Goal: Information Seeking & Learning: Understand process/instructions

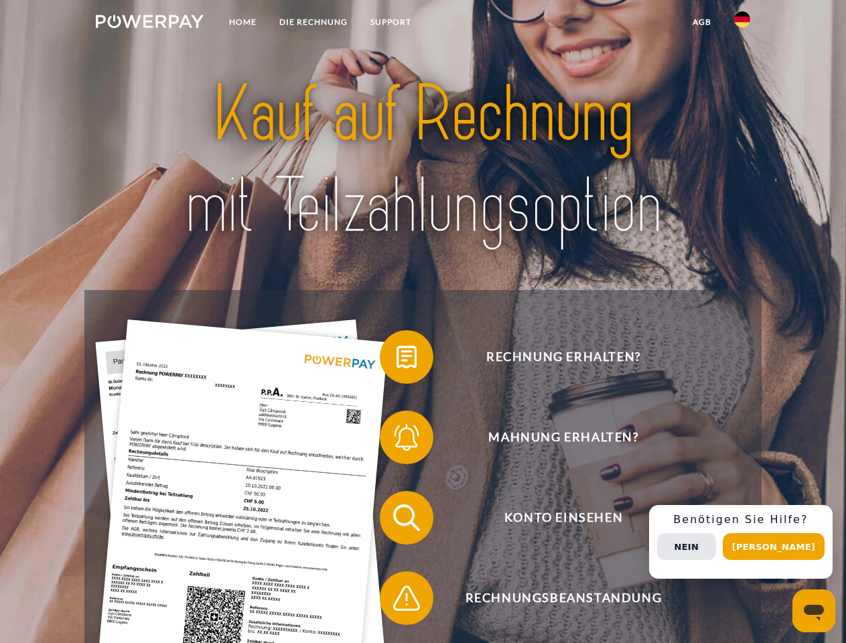
click at [149, 23] on img at bounding box center [150, 21] width 108 height 13
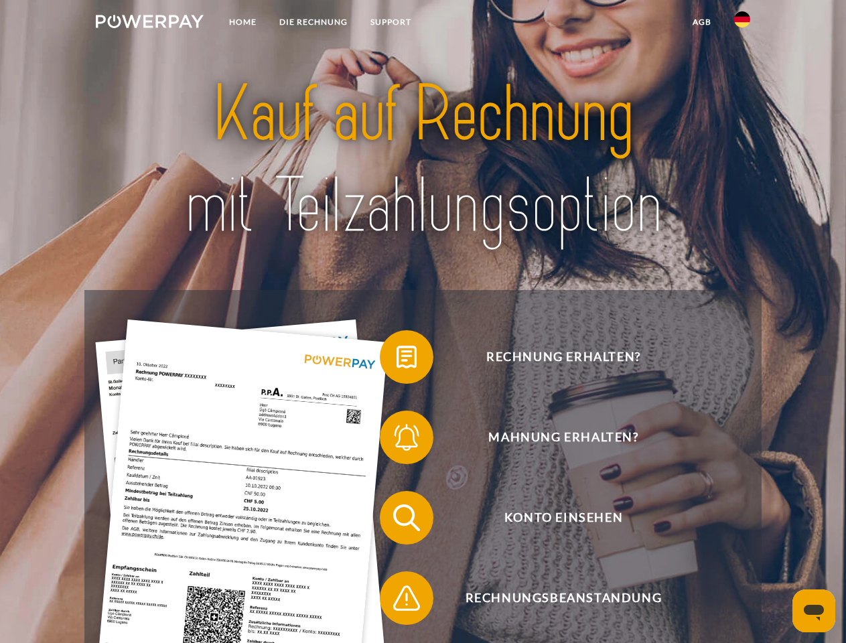
click at [742, 23] on img at bounding box center [742, 19] width 16 height 16
click at [701, 22] on link "agb" at bounding box center [702, 22] width 42 height 24
click at [397, 360] on span at bounding box center [386, 357] width 67 height 67
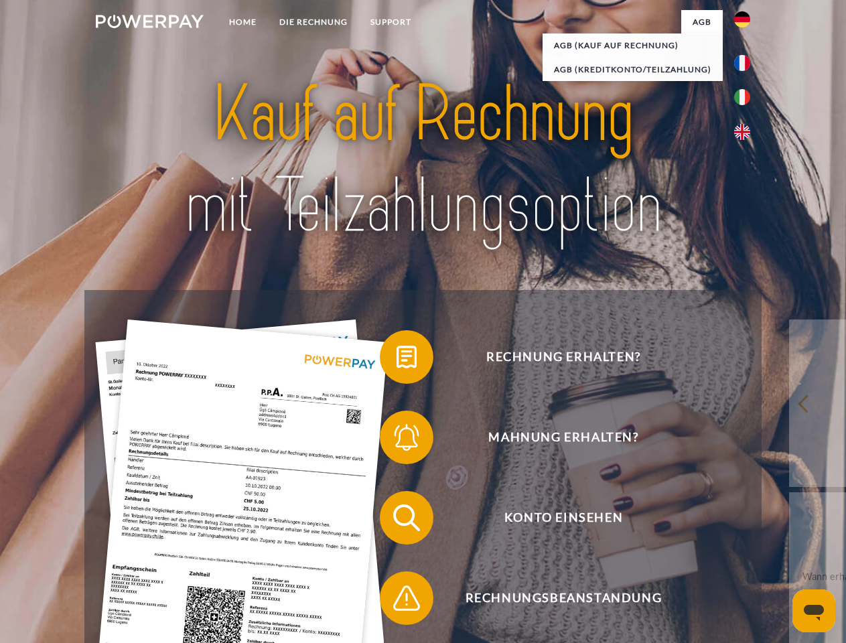
click at [397, 440] on span at bounding box center [386, 437] width 67 height 67
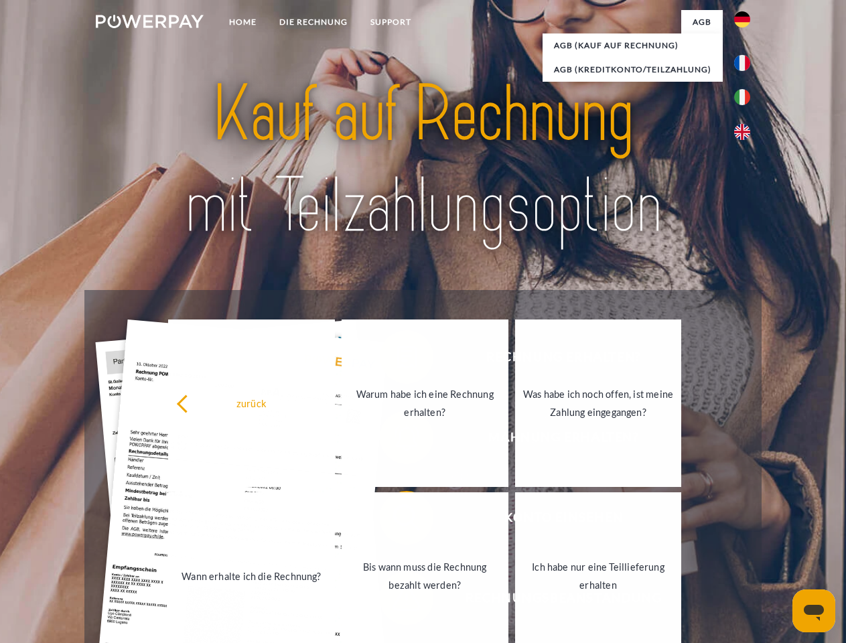
click at [397, 520] on link "Bis wann muss die Rechnung bezahlt werden?" at bounding box center [425, 575] width 167 height 167
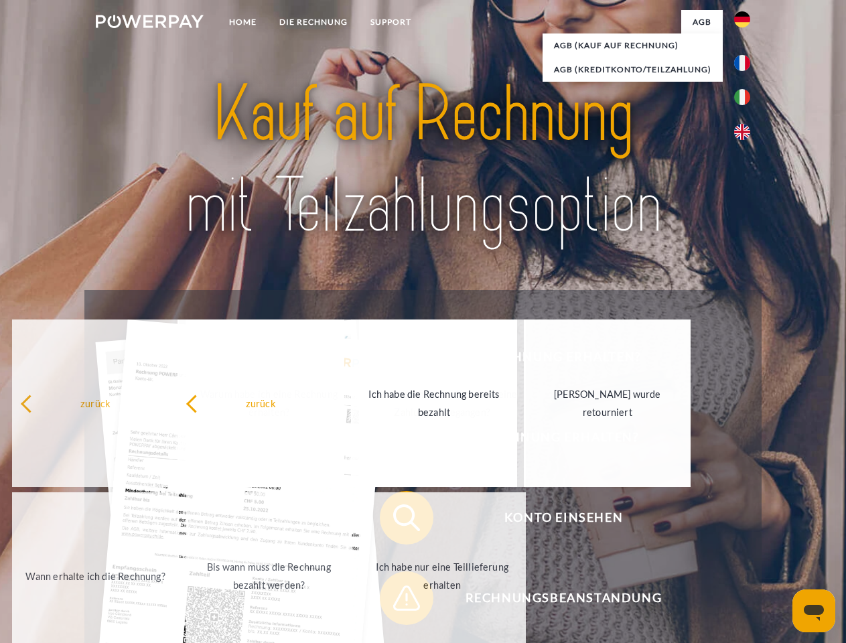
click at [397, 601] on span at bounding box center [386, 598] width 67 height 67
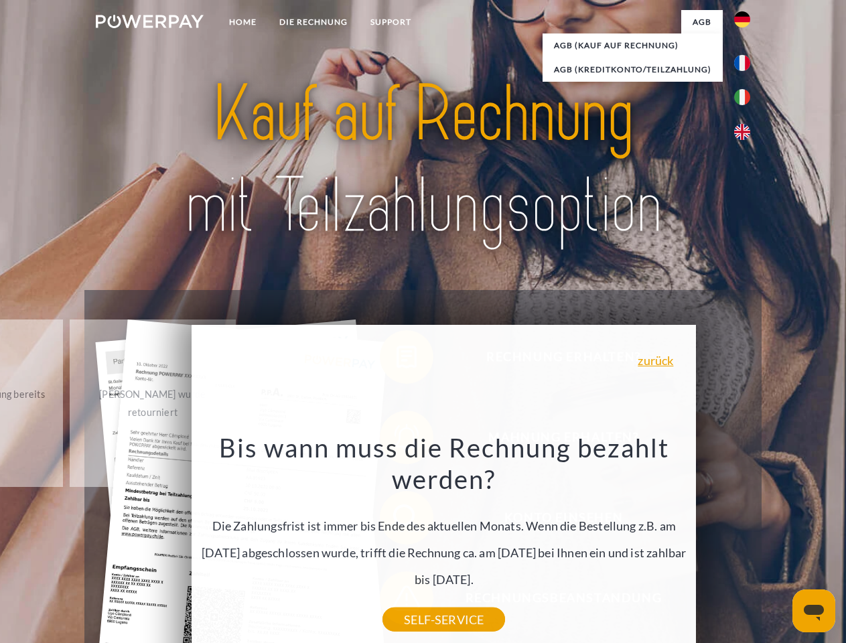
click at [746, 542] on div "Rechnung erhalten? Mahnung erhalten? Konto einsehen" at bounding box center [422, 558] width 677 height 536
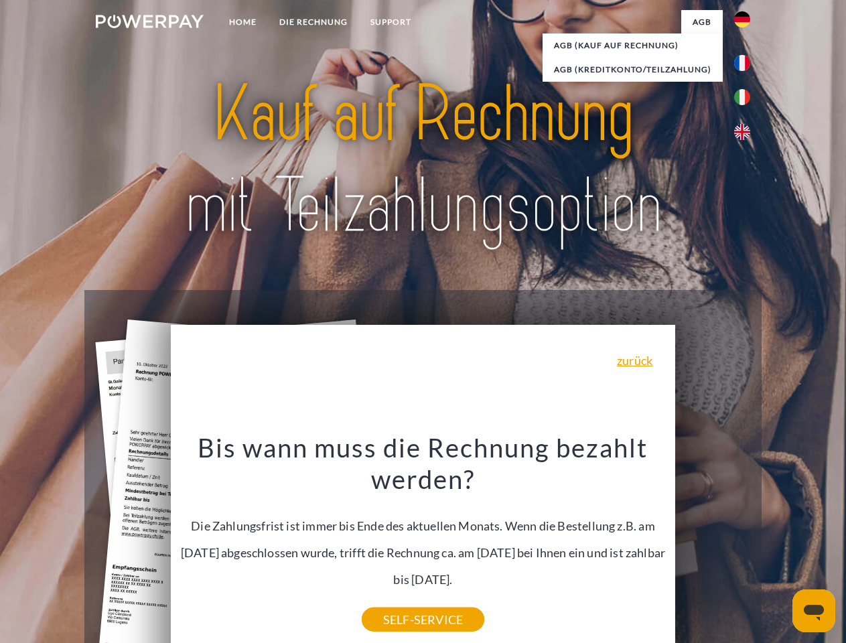
click at [713, 545] on span "Konto einsehen" at bounding box center [563, 518] width 328 height 54
click at [778, 547] on header "Home DIE RECHNUNG SUPPORT" at bounding box center [423, 462] width 846 height 925
